Goal: Book appointment/travel/reservation

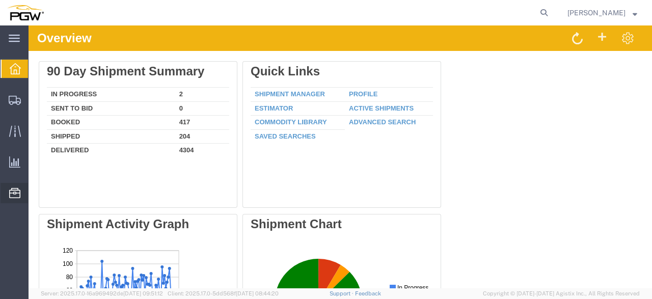
click at [35, 191] on span "Resources" at bounding box center [31, 193] width 7 height 20
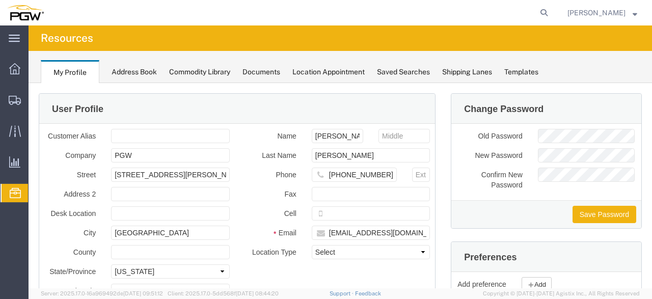
click at [36, 188] on span "Resources" at bounding box center [32, 193] width 8 height 20
click at [36, 187] on span "Resources" at bounding box center [32, 193] width 8 height 20
click at [36, 195] on span "Resources" at bounding box center [32, 193] width 8 height 20
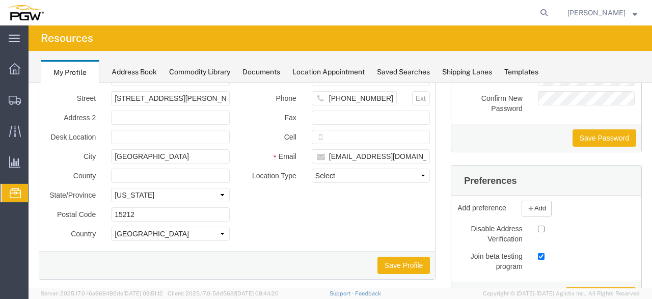
scroll to position [129, 0]
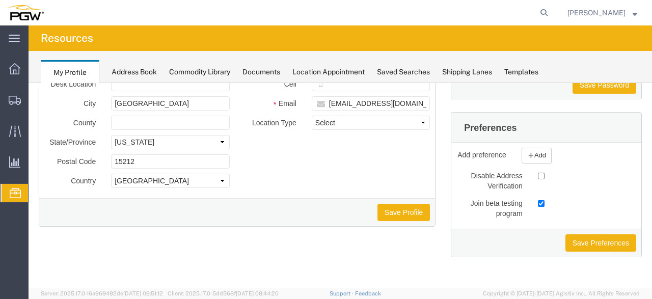
click at [0, 0] on span "Location Appointment" at bounding box center [0, 0] width 0 height 0
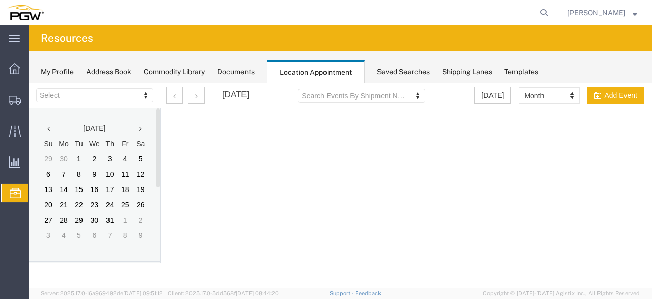
select select "28253"
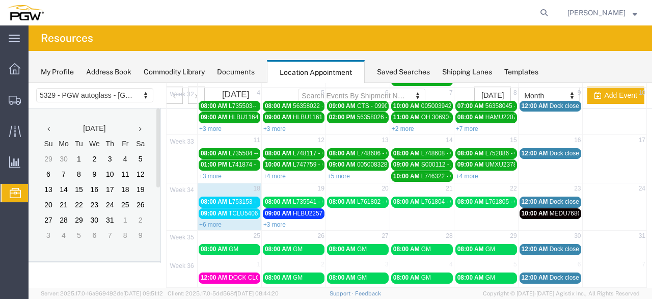
scroll to position [120, 0]
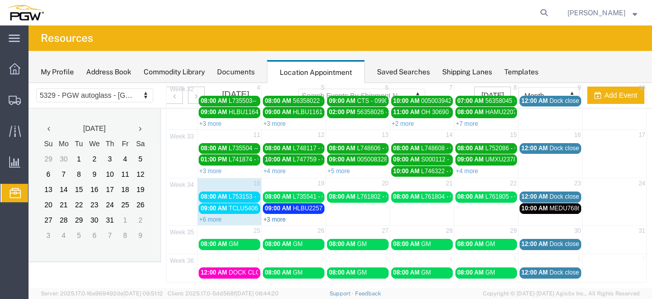
click at [272, 216] on link "+3 more" at bounding box center [274, 219] width 22 height 7
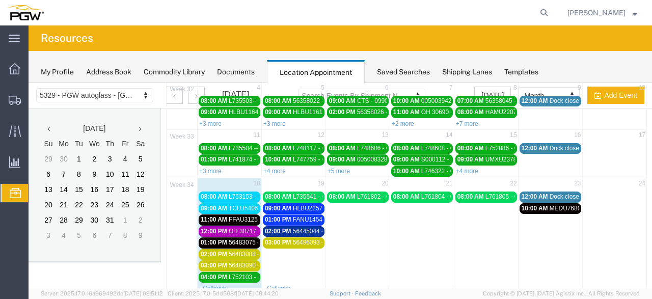
scroll to position [136, 0]
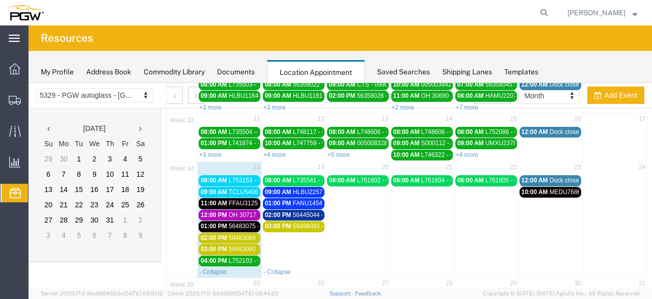
click at [11, 32] on div "main_menu Created with Sketch." at bounding box center [14, 37] width 29 height 25
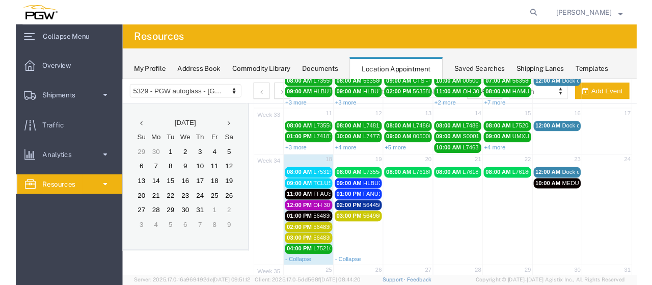
scroll to position [120, 0]
